Goal: Task Accomplishment & Management: Complete application form

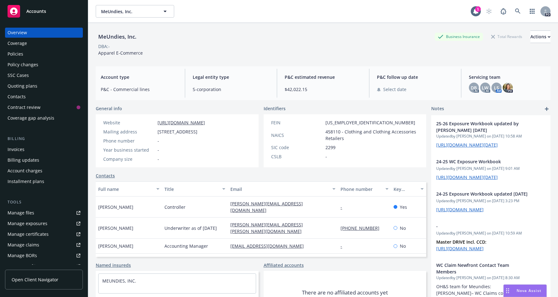
click at [15, 84] on div "Quoting plans" at bounding box center [23, 86] width 30 height 10
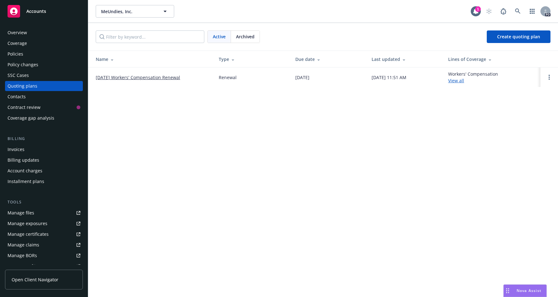
click at [141, 77] on link "[DATE] Workers' Compensation Renewal" at bounding box center [138, 77] width 84 height 7
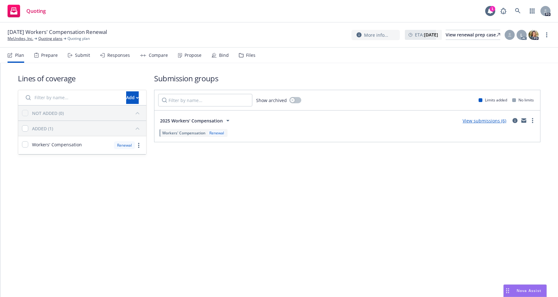
click at [113, 55] on div "Responses" at bounding box center [118, 55] width 23 height 5
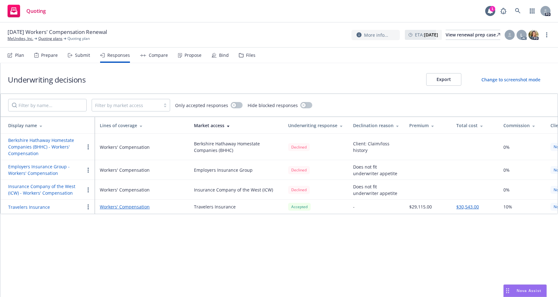
click at [82, 54] on div "Submit" at bounding box center [82, 55] width 15 height 5
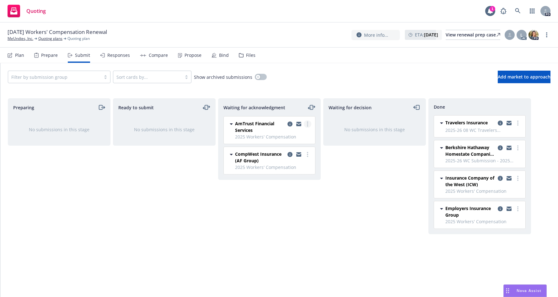
click at [308, 122] on circle "more" at bounding box center [307, 121] width 1 height 1
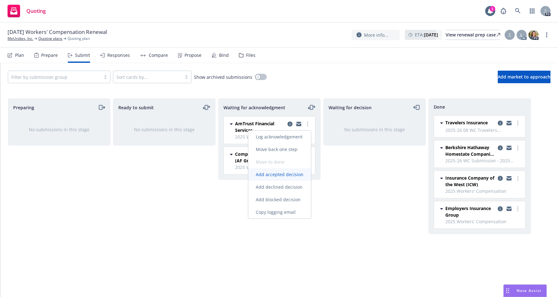
click at [277, 173] on span "Add accepted decision" at bounding box center [279, 174] width 63 height 6
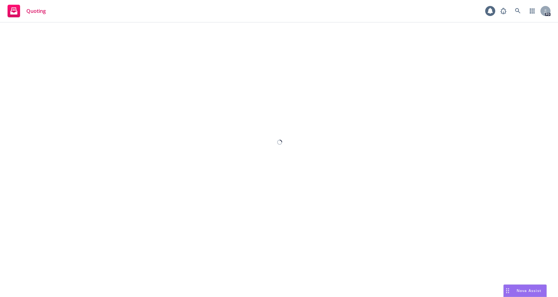
select select "12"
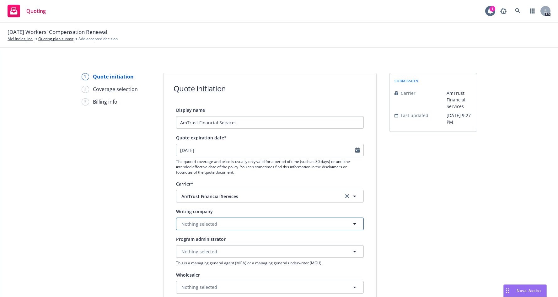
click at [190, 225] on span "Nothing selected" at bounding box center [199, 224] width 36 height 7
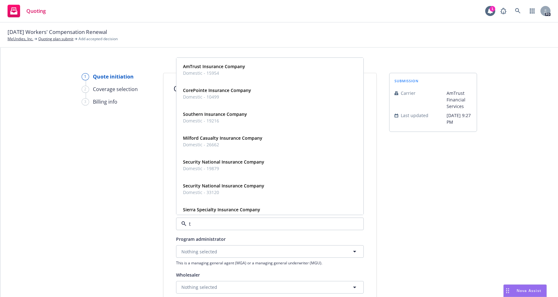
type input "te"
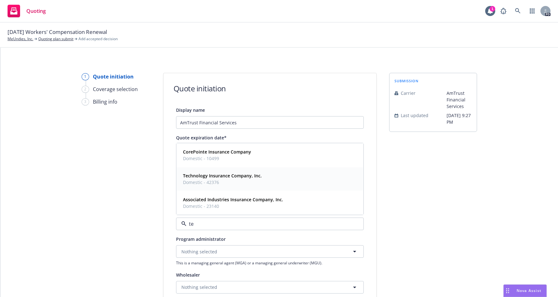
click at [200, 177] on strong "Technology Insurance Company, Inc." at bounding box center [222, 176] width 79 height 6
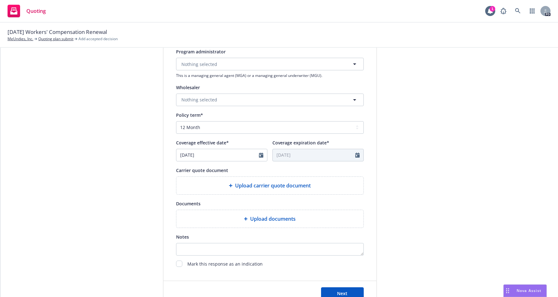
scroll to position [188, 0]
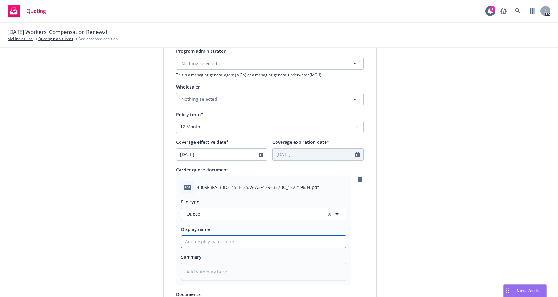
click at [190, 240] on input "Display name" at bounding box center [263, 242] width 164 height 12
type textarea "x"
type input "2"
type textarea "x"
type input "20"
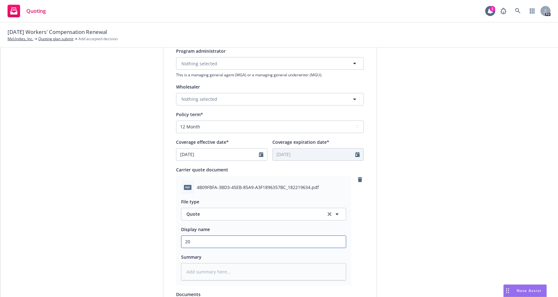
type textarea "x"
type input "202"
type textarea "x"
type input "2025"
type textarea "x"
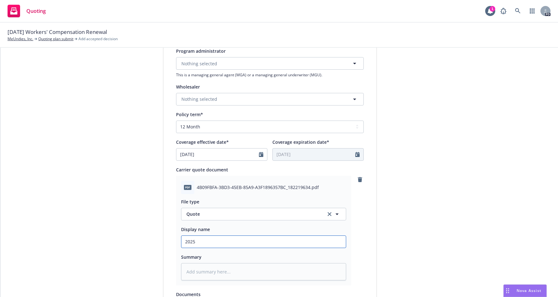
type input "2025"
type textarea "x"
type input "2025 0"
type textarea "x"
type input "2025 08"
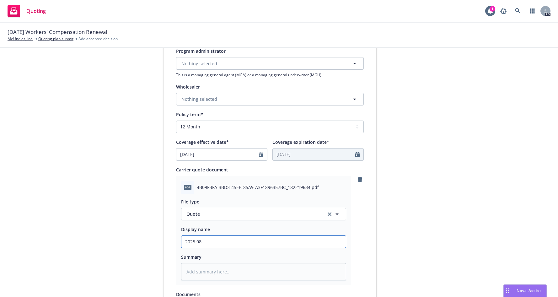
type textarea "x"
type input "2025 08"
type textarea "x"
type input "2025 08 A"
type textarea "x"
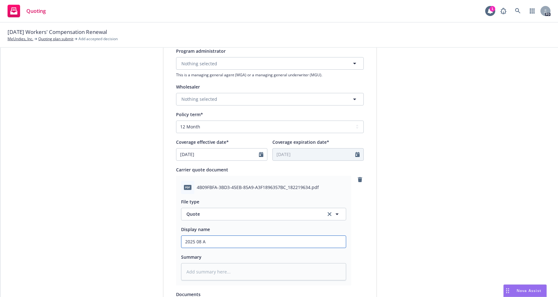
type input "2025 08 Am"
type textarea "x"
type input "2025 08 Amt"
type textarea "x"
type input "2025 08 Amtr"
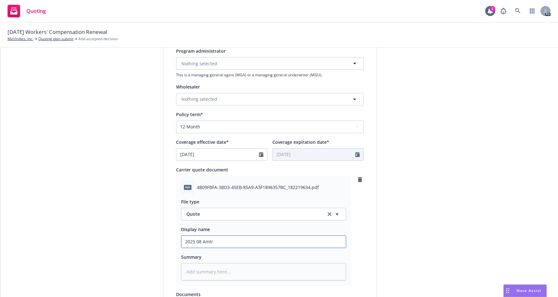
type textarea "x"
type input "2025 08 Amtru"
type textarea "x"
type input "2025 08 Amtrus"
type textarea "x"
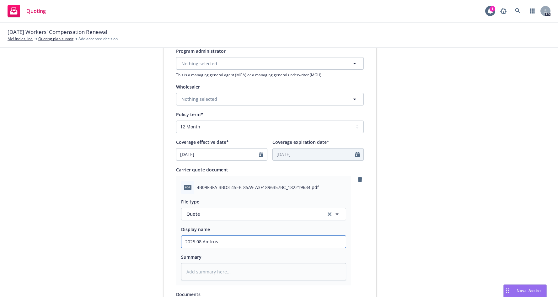
type input "2025 08 Amtrust"
type textarea "x"
type input "2025 08 Amtrust"
type textarea "x"
type input "2025 08 Amtrust W"
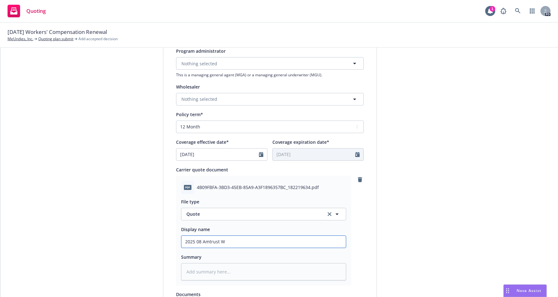
type textarea "x"
type input "2025 08 Amtrust WC"
type textarea "x"
type input "2025 08 Amtrust WC"
type textarea "x"
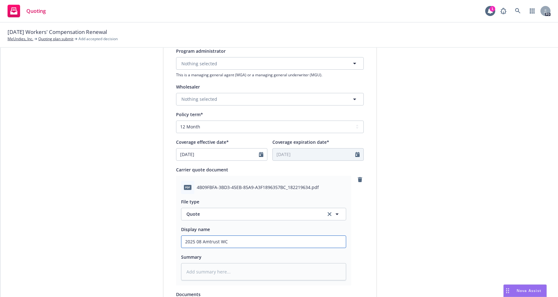
type input "2025 08 Amtrust WC q"
type textarea "x"
type input "2025 08 Amtrust WC qo"
type textarea "x"
type input "2025 08 Amtrust [PERSON_NAME]"
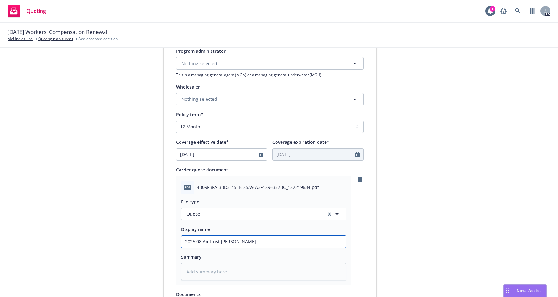
type textarea "x"
type input "2025 08 Amtrust WC qot"
type textarea "x"
type input "2025 08 Amtrust WC qo"
type textarea "x"
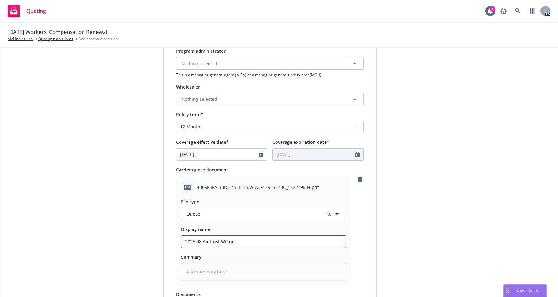
type input "2025 08 Amtrust WC q"
type textarea "x"
type input "2025 08 Amtrust [PERSON_NAME]"
type textarea "x"
type input "2025 08 Amtrust WC quo"
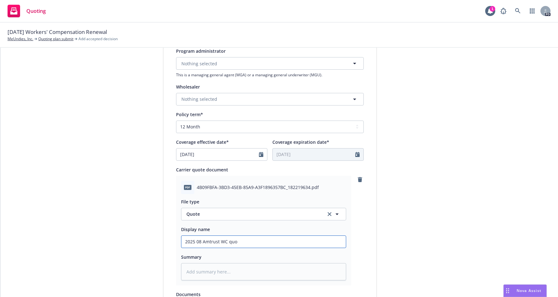
type textarea "x"
type input "2025 08 Amtrust WC quot"
type textarea "x"
type input "2025 08 Amtrust WC quote"
click at [410, 170] on div "submission Carrier AmTrust Financial Services Last updated [DATE] 9:27 PM" at bounding box center [433, 141] width 88 height 512
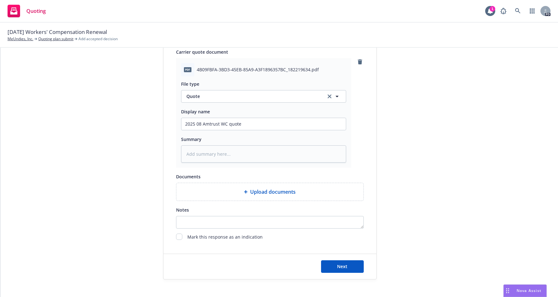
scroll to position [308, 0]
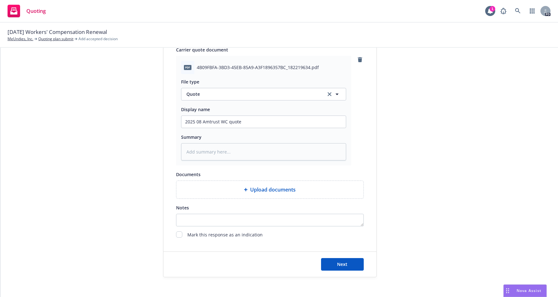
type textarea "x"
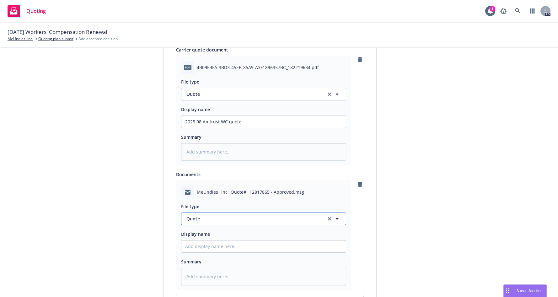
click at [188, 221] on span "Quote" at bounding box center [252, 218] width 132 height 7
type input "email"
click at [197, 203] on span "Email" at bounding box center [194, 201] width 12 height 7
drag, startPoint x: 242, startPoint y: 120, endPoint x: 168, endPoint y: 120, distance: 73.4
click at [168, 120] on div "Display name AmTrust Financial Services Quote expiration date* [DATE] The quote…" at bounding box center [270, 75] width 213 height 554
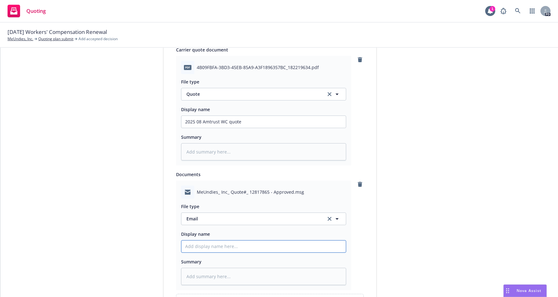
click at [188, 128] on input "Display name" at bounding box center [263, 122] width 164 height 12
paste input "2025 08 Amtrust WC quote"
type textarea "x"
type input "2025 08 Amtrust WC quote"
click at [227, 128] on input "2025 08 Amtrust WC quote" at bounding box center [263, 122] width 164 height 12
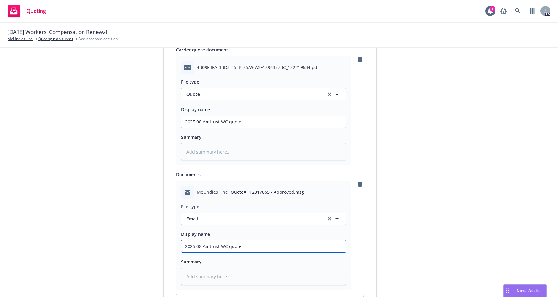
type textarea "x"
type input "2025 08 Amtrust WC quote"
type textarea "x"
type input "2025 08 Amtrust WC emquote"
type textarea "x"
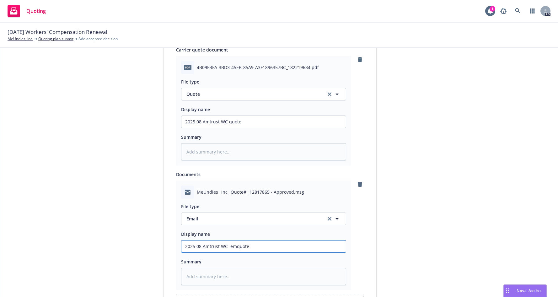
type input "2025 08 Amtrust WC emaquote"
type textarea "x"
type input "2025 08 Amtrust WC emaiquote"
type textarea "x"
type input "2025 08 Amtrust WC emailquote"
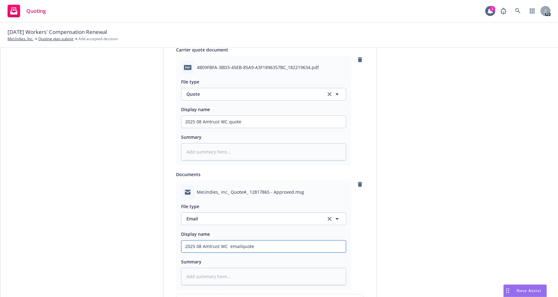
type textarea "x"
type input "2025 08 Amtrust WC email quote"
type textarea "x"
type input "2025 08 Amtrust WC email fquote"
type textarea "x"
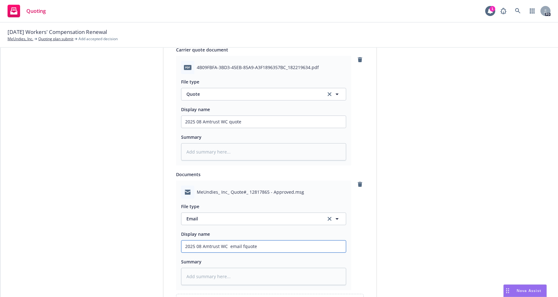
type input "2025 08 Amtrust WC email frquote"
type textarea "x"
type input "2025 08 Amtrust WC email froquote"
type textarea "x"
type input "2025 08 Amtrust WC email from quote"
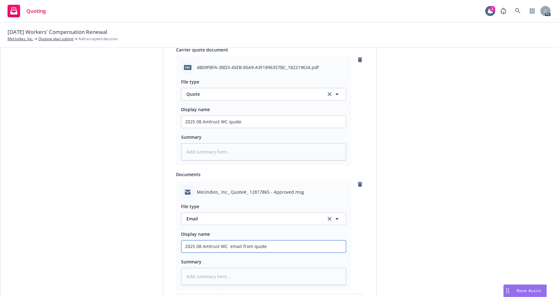
type textarea "x"
type input "2025 08 Amtrust WC email from uquote"
type textarea "x"
type input "2025 08 Amtrust WC email from unquote"
type textarea "x"
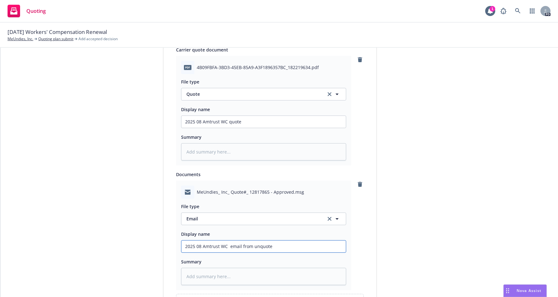
type input "2025 08 Amtrust WC email from undquote"
type textarea "x"
type input "2025 08 Amtrust WC email from undequote"
type textarea "x"
type input "2025 08 Amtrust WC email from underquote"
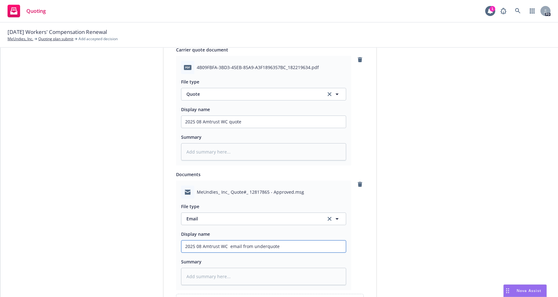
type textarea "x"
type input "2025 08 Amtrust WC email from underwquote"
type textarea "x"
type input "2025 08 Amtrust WC email from underwrquote"
type textarea "x"
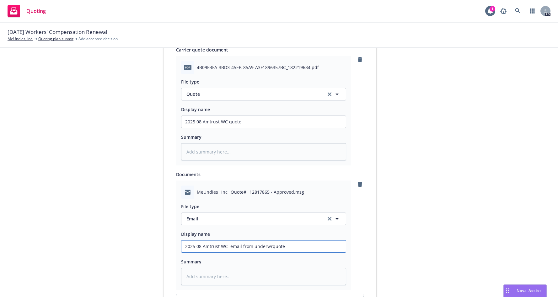
type input "2025 08 Amtrust WC email from underwriquote"
type textarea "x"
type input "2025 08 Amtrust WC email from underwritquote"
type textarea "x"
type input "2025 08 Amtrust WC email from underwritequote"
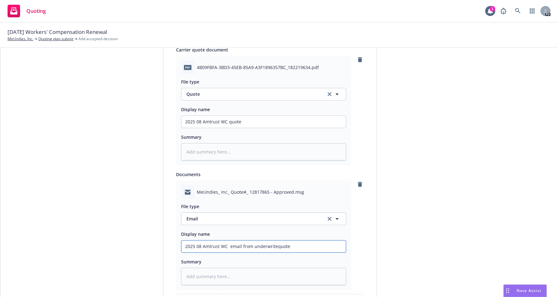
type textarea "x"
type input "2025 08 Amtrust WC email from underwriterquote"
type textarea "x"
type input "2025 08 Amtrust WC email from underwriter quote"
type textarea "x"
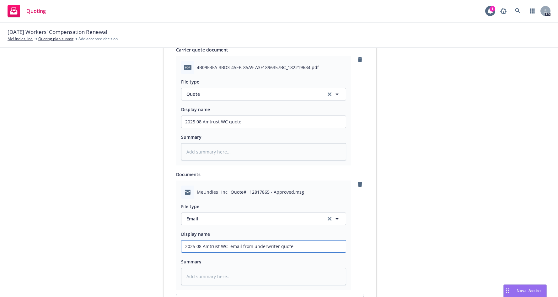
type input "2025 08 Amtrust WC email from underwriter uote"
type textarea "x"
type input "2025 08 Amtrust WC email from underwriter ote"
type textarea "x"
type input "2025 08 Amtrust WC email from underwriter te"
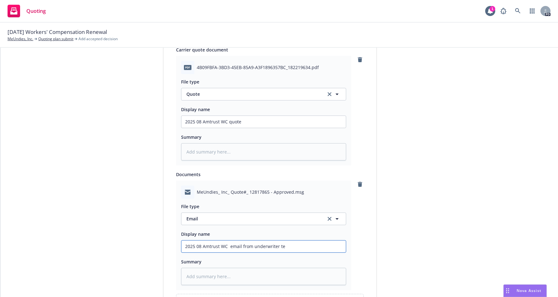
type textarea "x"
type input "2025 08 Amtrust WC email from underwriter e"
type textarea "x"
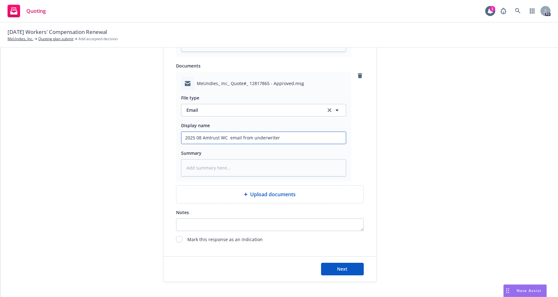
scroll to position [413, 0]
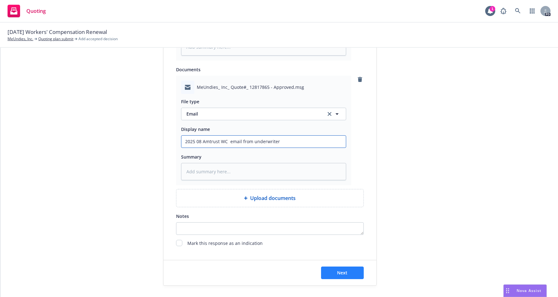
type input "2025 08 Amtrust WC email from underwriter"
click at [333, 272] on button "Next" at bounding box center [342, 272] width 43 height 13
type textarea "x"
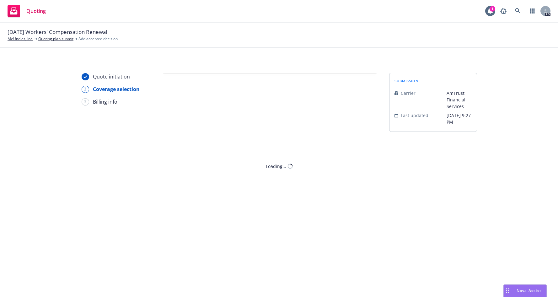
scroll to position [0, 0]
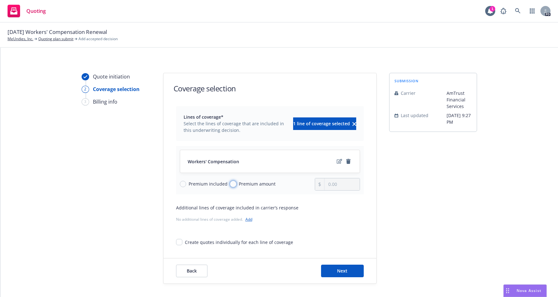
click at [230, 184] on input "Premium amount" at bounding box center [233, 184] width 6 height 6
radio input "true"
click at [328, 183] on input "0.00" at bounding box center [342, 184] width 35 height 12
click at [325, 183] on input "0.00" at bounding box center [342, 184] width 35 height 12
drag, startPoint x: 323, startPoint y: 183, endPoint x: 342, endPoint y: 184, distance: 18.6
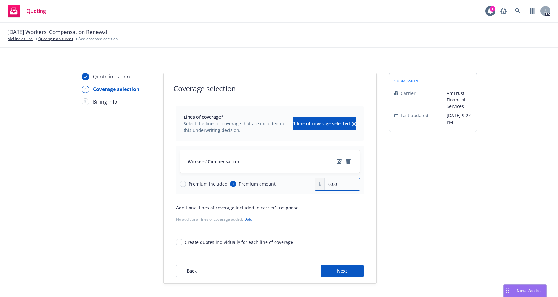
click at [342, 184] on input "0.00" at bounding box center [342, 184] width 35 height 12
type input "63,981.00"
click at [322, 218] on div "No additional lines of coverage added. Add" at bounding box center [270, 219] width 188 height 7
click at [333, 272] on button "Next" at bounding box center [342, 271] width 43 height 13
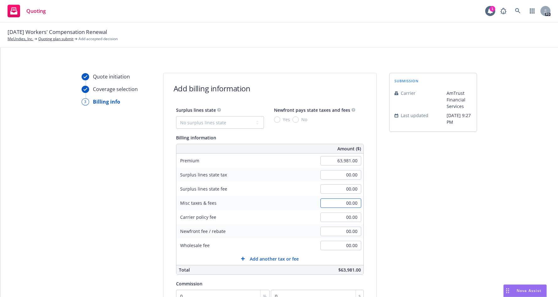
click at [338, 203] on input "00.00" at bounding box center [340, 202] width 41 height 9
type input "3,148.00"
drag, startPoint x: 281, startPoint y: 206, endPoint x: 277, endPoint y: 205, distance: 3.9
click at [281, 206] on div "Misc taxes & fees 3,148.00" at bounding box center [269, 203] width 187 height 14
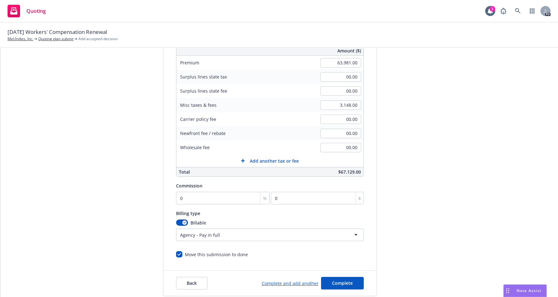
scroll to position [100, 0]
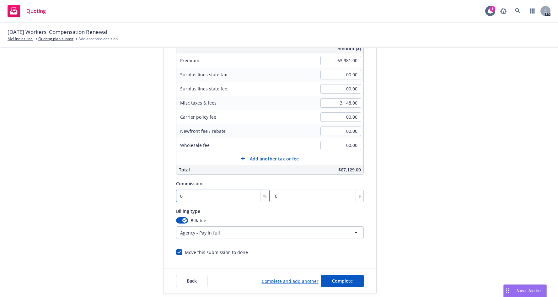
click at [186, 197] on input "0" at bounding box center [223, 196] width 94 height 13
type input "1"
type input "639.81"
type input "17"
type input "10876.77"
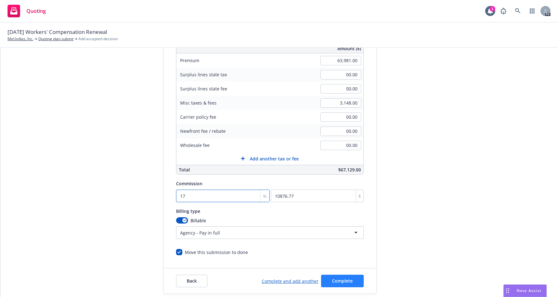
type input "17"
click at [335, 278] on span "Complete" at bounding box center [342, 281] width 21 height 6
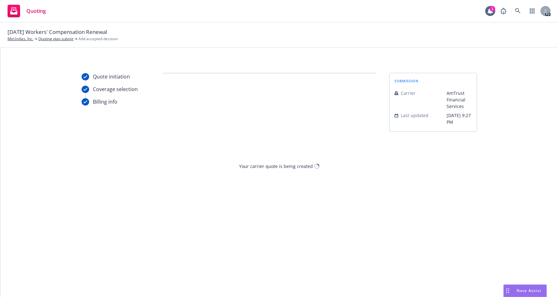
scroll to position [0, 0]
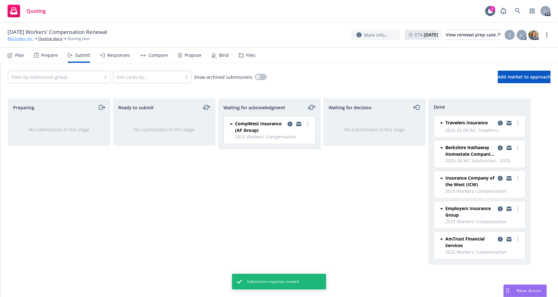
click at [15, 39] on link "MeUndies, Inc." at bounding box center [21, 39] width 26 height 6
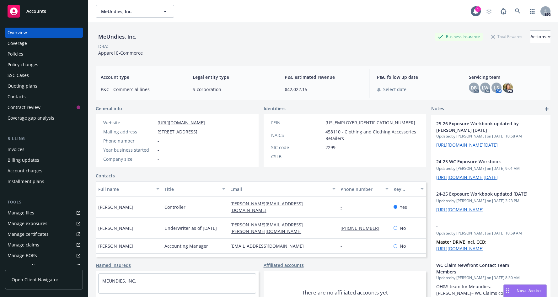
click at [16, 213] on div "Manage files" at bounding box center [21, 213] width 27 height 10
click at [22, 214] on div "Manage files" at bounding box center [21, 213] width 27 height 10
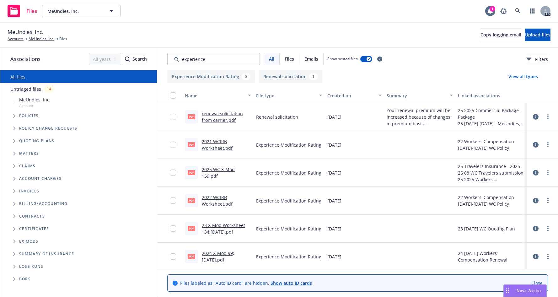
type input "experience"
click at [209, 169] on link "2025 WC X-Mod 159.pdf" at bounding box center [218, 172] width 33 height 13
click at [209, 254] on link "2024 X-Mod 99;4/26/24.pdf" at bounding box center [218, 256] width 32 height 13
